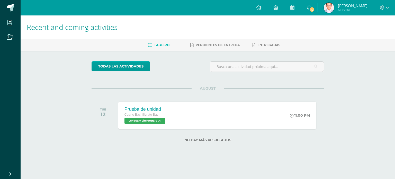
click at [331, 6] on img at bounding box center [328, 8] width 10 height 10
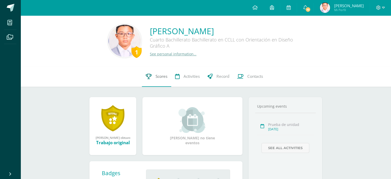
click at [152, 76] on link "Scores" at bounding box center [156, 76] width 29 height 21
